Goal: Task Accomplishment & Management: Manage account settings

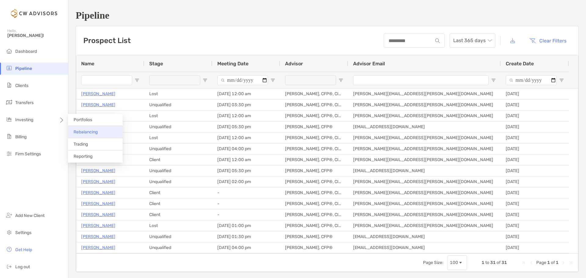
click at [91, 134] on span "Rebalancing" at bounding box center [86, 131] width 24 height 5
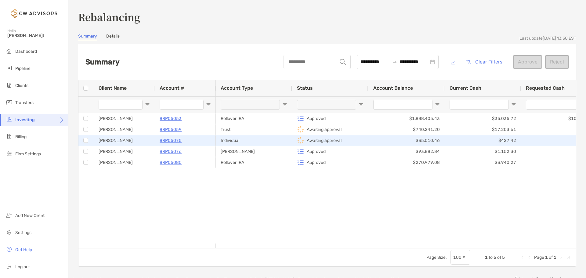
click at [173, 142] on p "8RP05075" at bounding box center [171, 141] width 22 height 8
click at [195, 142] on div "8RP05075" at bounding box center [185, 141] width 51 height 10
click at [270, 142] on div "Individual" at bounding box center [254, 140] width 76 height 11
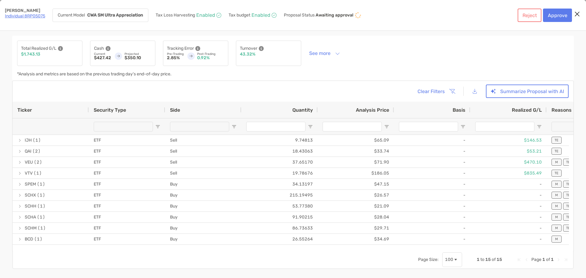
click at [255, 76] on div "*Analysis and metrics are based on the previous trading day's end-of-day price." at bounding box center [169, 74] width 305 height 4
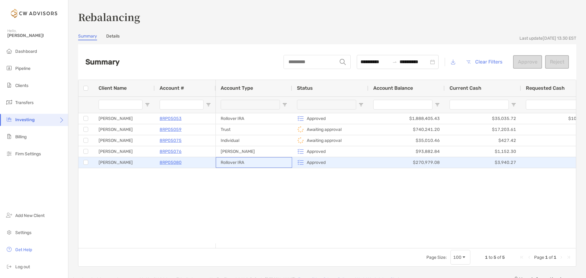
click at [256, 160] on div "Rollover IRA" at bounding box center [254, 162] width 76 height 11
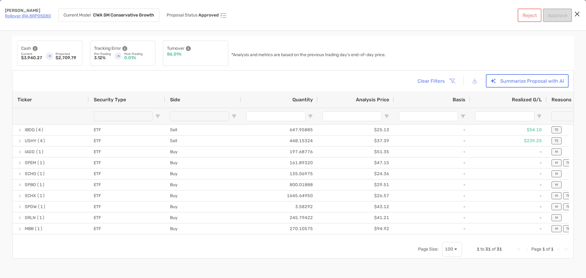
click at [245, 83] on div "Clear Filters Summarize Proposal with AI" at bounding box center [292, 80] width 551 height 13
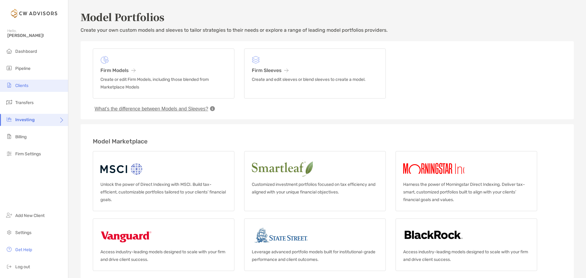
click at [28, 86] on span "Clients" at bounding box center [21, 85] width 13 height 5
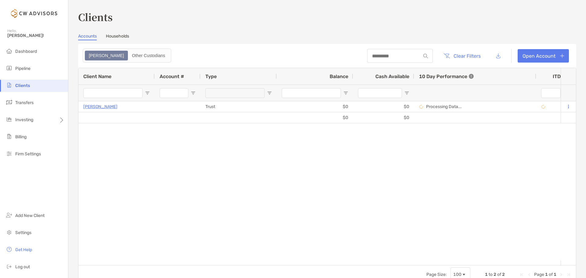
click at [124, 36] on link "Households" at bounding box center [117, 37] width 23 height 7
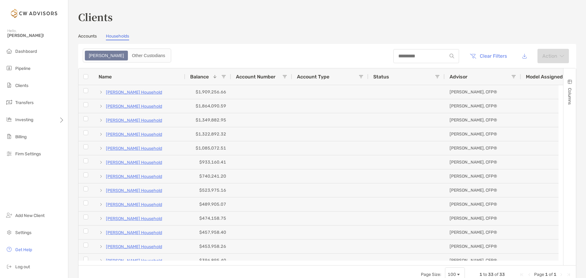
click at [210, 77] on span at bounding box center [213, 76] width 9 height 5
click at [206, 75] on span "Balance" at bounding box center [199, 77] width 19 height 6
click at [516, 76] on div "Advisor" at bounding box center [483, 76] width 76 height 16
click at [515, 76] on span at bounding box center [513, 76] width 5 height 5
click at [546, 91] on div "Contains" at bounding box center [523, 87] width 43 height 5
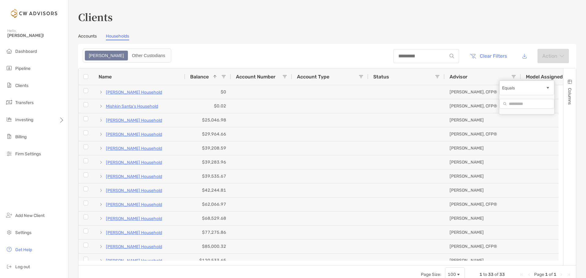
click at [523, 108] on input "Filter Value" at bounding box center [526, 104] width 55 height 10
click at [528, 91] on div "Equals" at bounding box center [523, 87] width 43 height 5
click at [526, 109] on input "Filter Value" at bounding box center [526, 104] width 55 height 10
type input "*****"
click at [336, 51] on header "Clear Filters Action" at bounding box center [327, 56] width 498 height 24
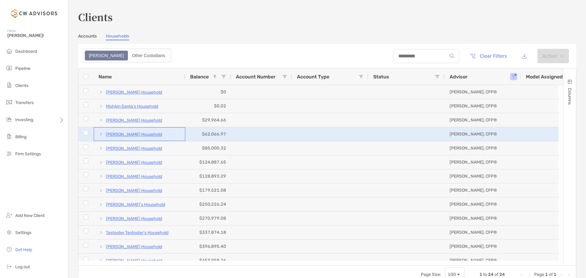
click at [153, 133] on p "Kathryn Dwyer's Household" at bounding box center [134, 135] width 56 height 8
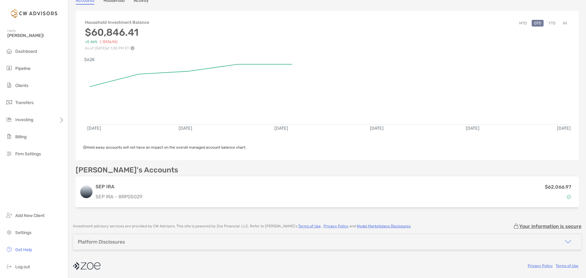
scroll to position [59, 0]
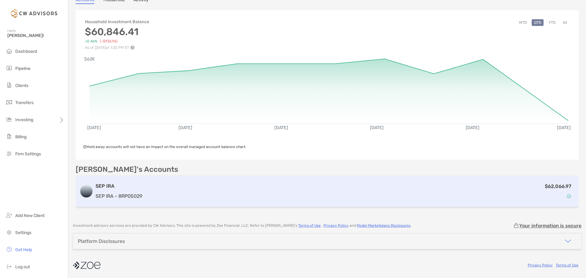
click at [151, 188] on div "$62,066.97" at bounding box center [360, 192] width 430 height 18
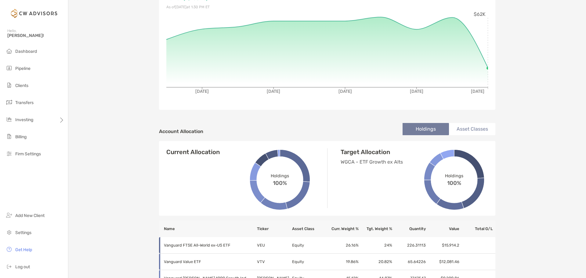
scroll to position [92, 0]
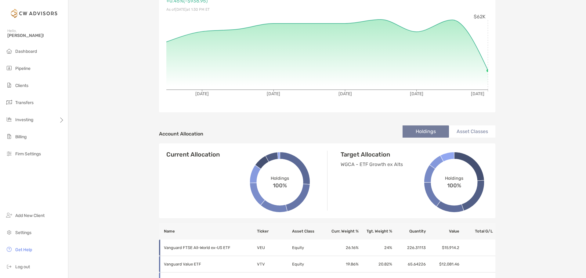
click at [381, 165] on p "WGCA - ETF Growth ex Alts" at bounding box center [388, 165] width 95 height 8
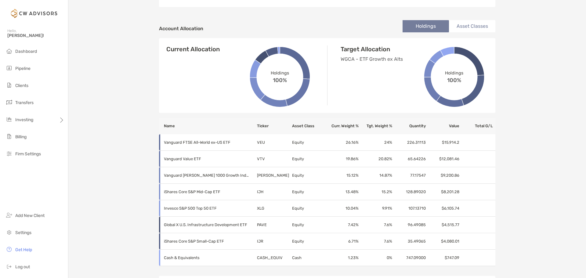
scroll to position [214, 0]
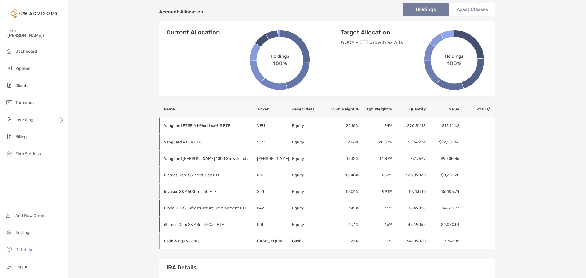
click at [191, 33] on h4 "Current Allocation" at bounding box center [192, 32] width 53 height 7
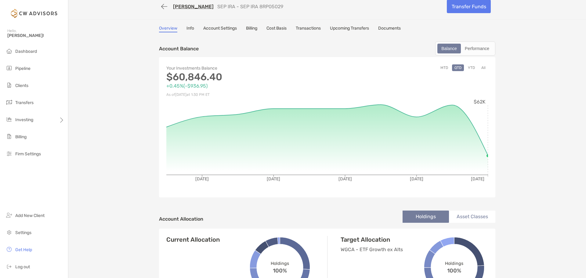
scroll to position [0, 0]
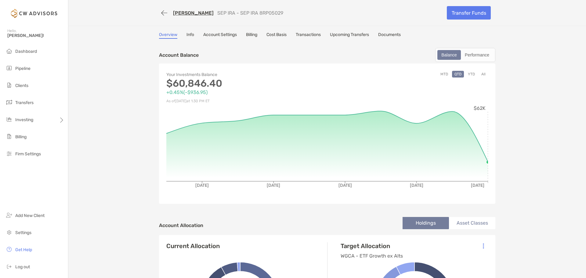
click at [214, 35] on link "Account Settings" at bounding box center [220, 35] width 34 height 7
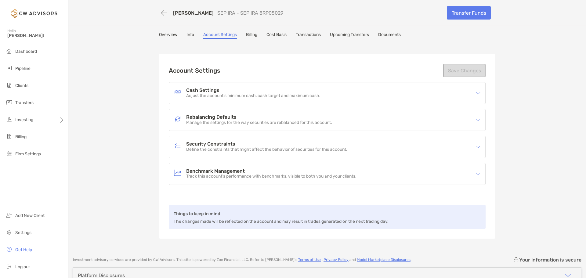
click at [216, 118] on h4 "Rebalancing Defaults" at bounding box center [259, 117] width 146 height 5
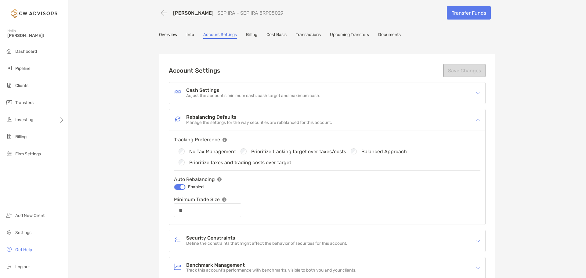
click at [196, 14] on link "[PERSON_NAME]" at bounding box center [193, 13] width 41 height 6
click at [24, 53] on span "Dashboard" at bounding box center [26, 51] width 22 height 5
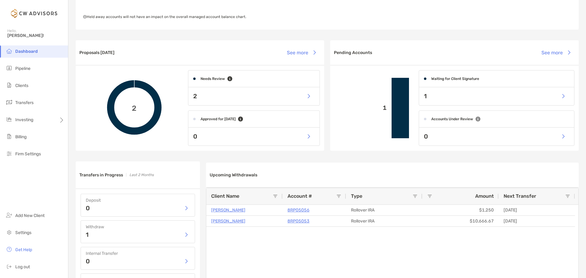
scroll to position [153, 0]
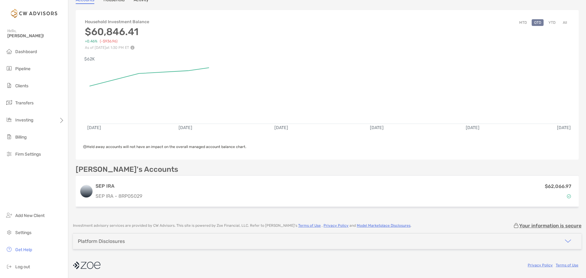
scroll to position [59, 0]
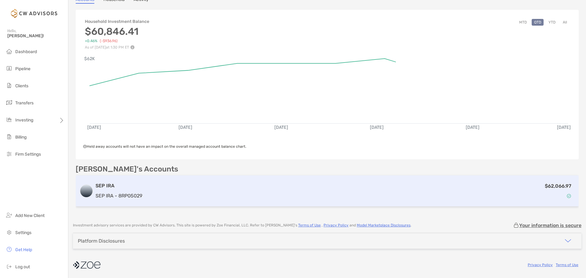
click at [128, 189] on h3 "SEP IRA" at bounding box center [119, 185] width 47 height 7
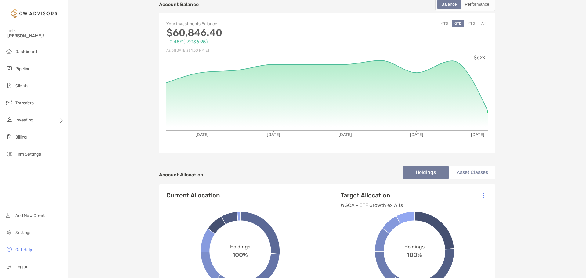
scroll to position [122, 0]
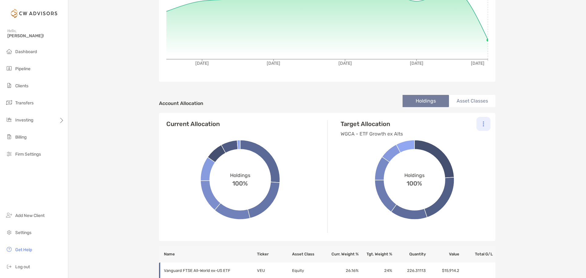
click at [483, 123] on div at bounding box center [484, 124] width 14 height 14
click at [453, 141] on p "Change Model" at bounding box center [442, 141] width 28 height 8
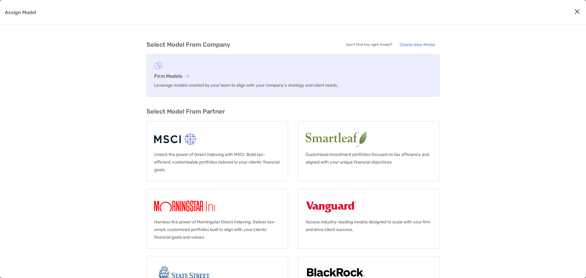
click at [184, 76] on h3 "Firm Models" at bounding box center [293, 76] width 278 height 6
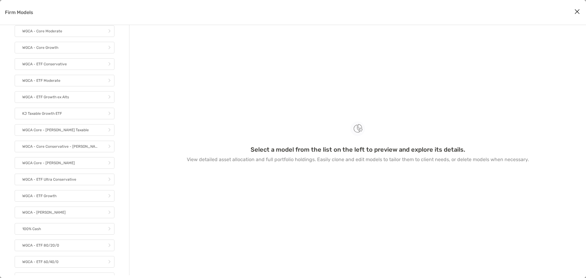
scroll to position [137, 0]
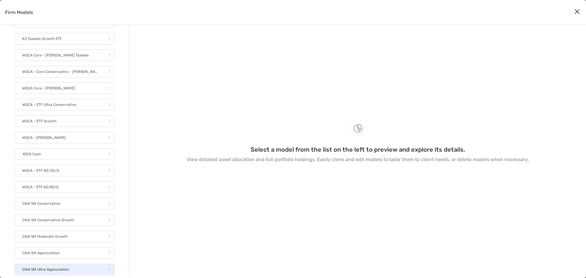
click at [70, 271] on link "CWA SM Ultra Appreciation" at bounding box center [65, 270] width 100 height 12
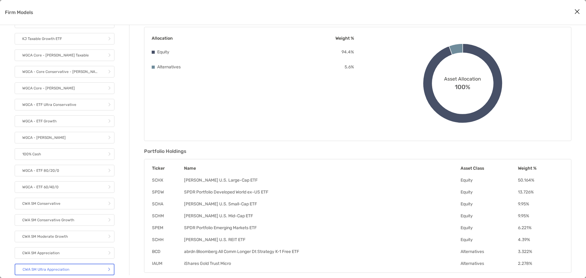
scroll to position [48, 0]
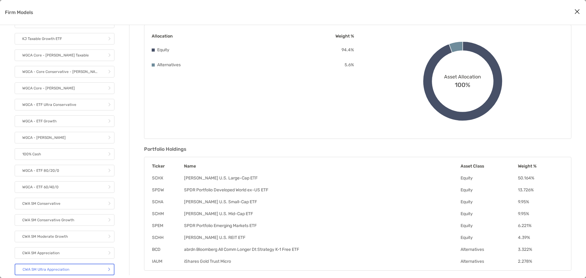
click at [579, 12] on icon "Close modal" at bounding box center [577, 11] width 5 height 7
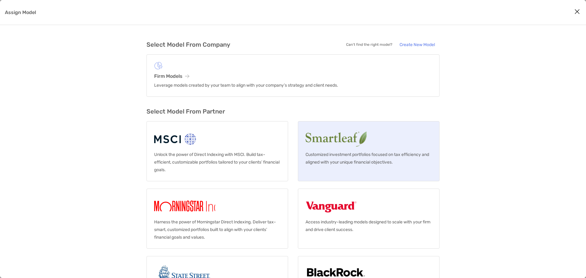
click at [380, 151] on p "Customized investment portfolios focused on tax efficiency and aligned with you…" at bounding box center [369, 158] width 126 height 15
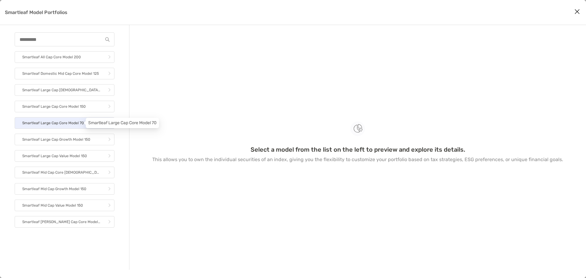
click at [67, 125] on p "Smartleaf Large Cap Core Model 70" at bounding box center [53, 123] width 62 height 8
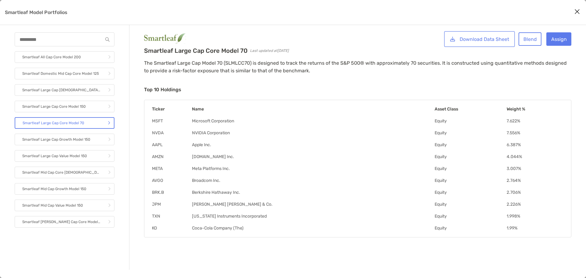
click at [493, 39] on link "Download Data Sheet" at bounding box center [479, 38] width 68 height 13
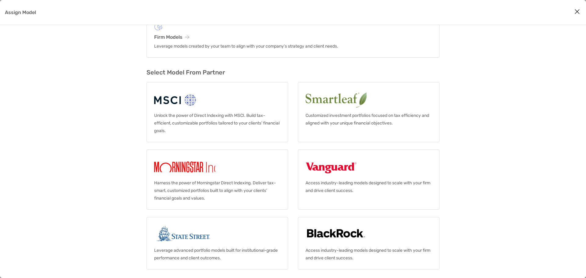
scroll to position [40, 0]
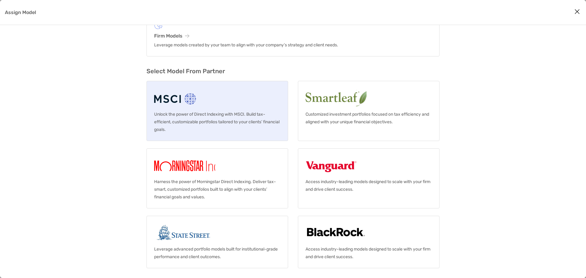
click at [241, 117] on p "Unlock the power of Direct Indexing with MSCI. Build tax-efficient, customizabl…" at bounding box center [217, 122] width 126 height 23
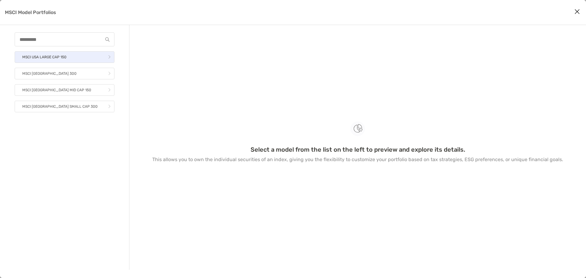
click at [76, 56] on link "MSCI USA LARGE CAP 150" at bounding box center [65, 57] width 100 height 12
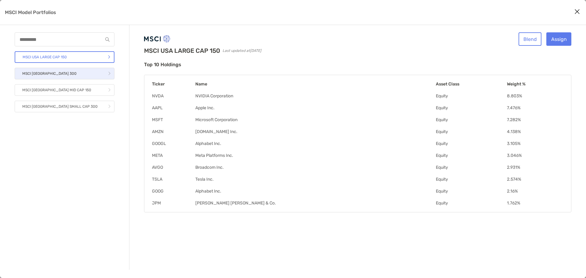
click at [71, 71] on link "MSCI USA 300" at bounding box center [65, 74] width 100 height 12
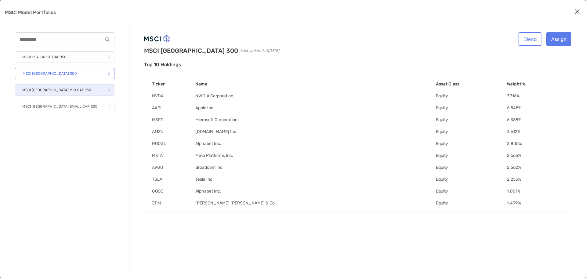
click at [70, 88] on link "MSCI USA MID CAP 150" at bounding box center [65, 90] width 100 height 12
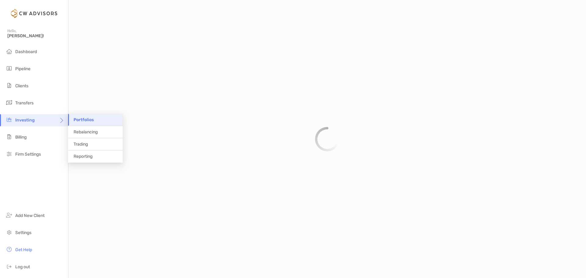
click at [59, 122] on icon at bounding box center [61, 122] width 5 height 5
click at [89, 157] on span "Reporting" at bounding box center [83, 156] width 19 height 5
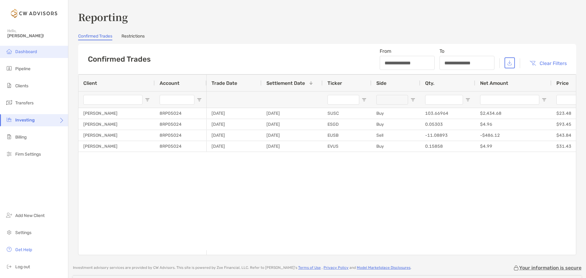
click at [17, 53] on span "Dashboard" at bounding box center [26, 51] width 22 height 5
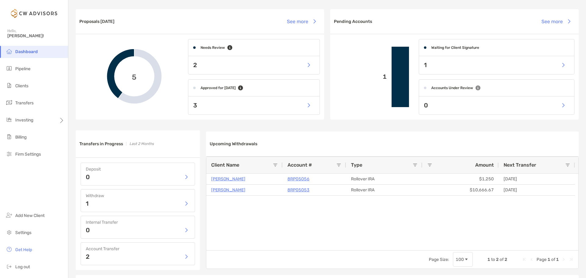
scroll to position [214, 0]
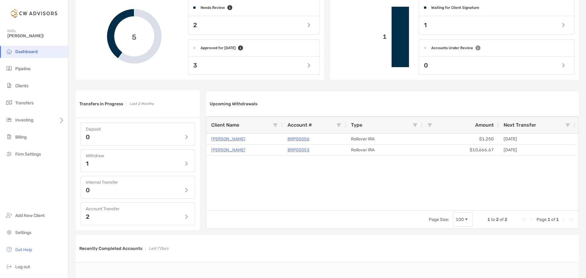
click at [109, 163] on div "1" at bounding box center [138, 163] width 104 height 9
click at [183, 162] on button "button" at bounding box center [186, 163] width 7 height 9
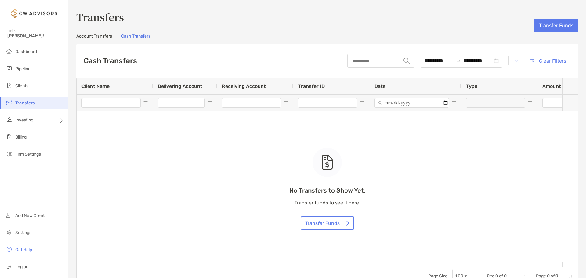
click at [27, 45] on div "Hello, Kevin!" at bounding box center [34, 37] width 68 height 18
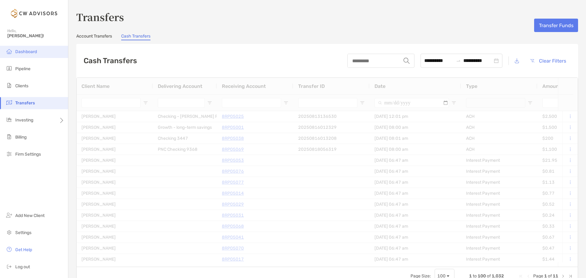
type input "**********"
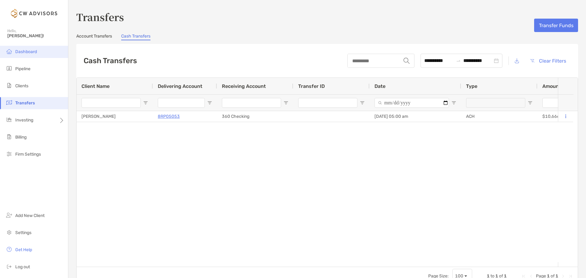
click at [27, 48] on li "Dashboard" at bounding box center [34, 52] width 68 height 12
